Goal: Task Accomplishment & Management: Complete application form

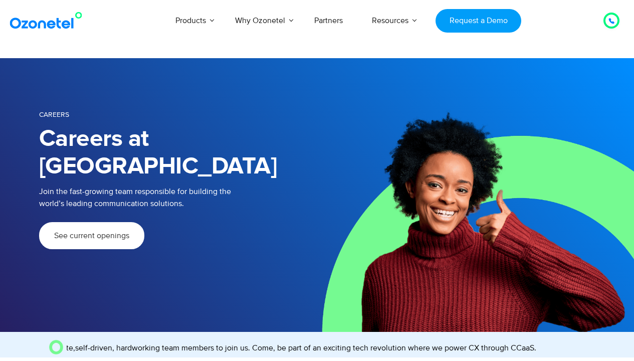
scroll to position [309, 0]
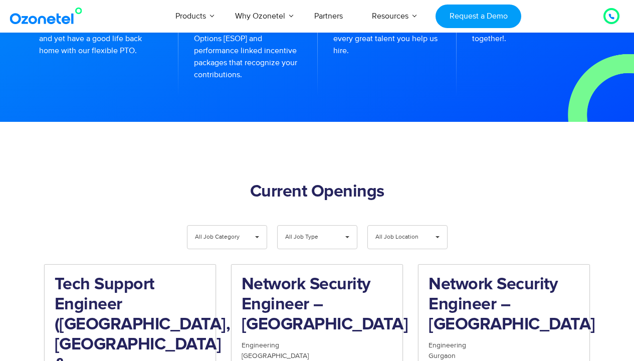
scroll to position [1075, 0]
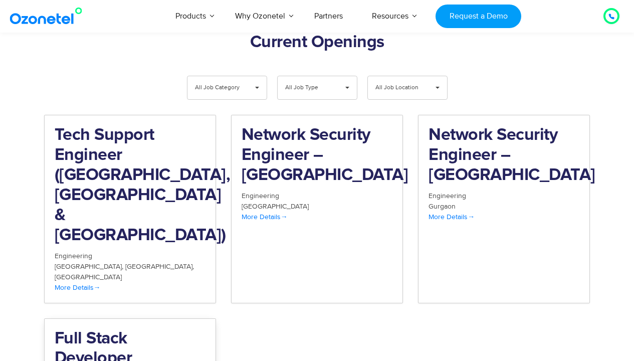
click at [130, 329] on h2 "Full Stack Developer" at bounding box center [130, 349] width 151 height 40
